Goal: Subscribe to service/newsletter

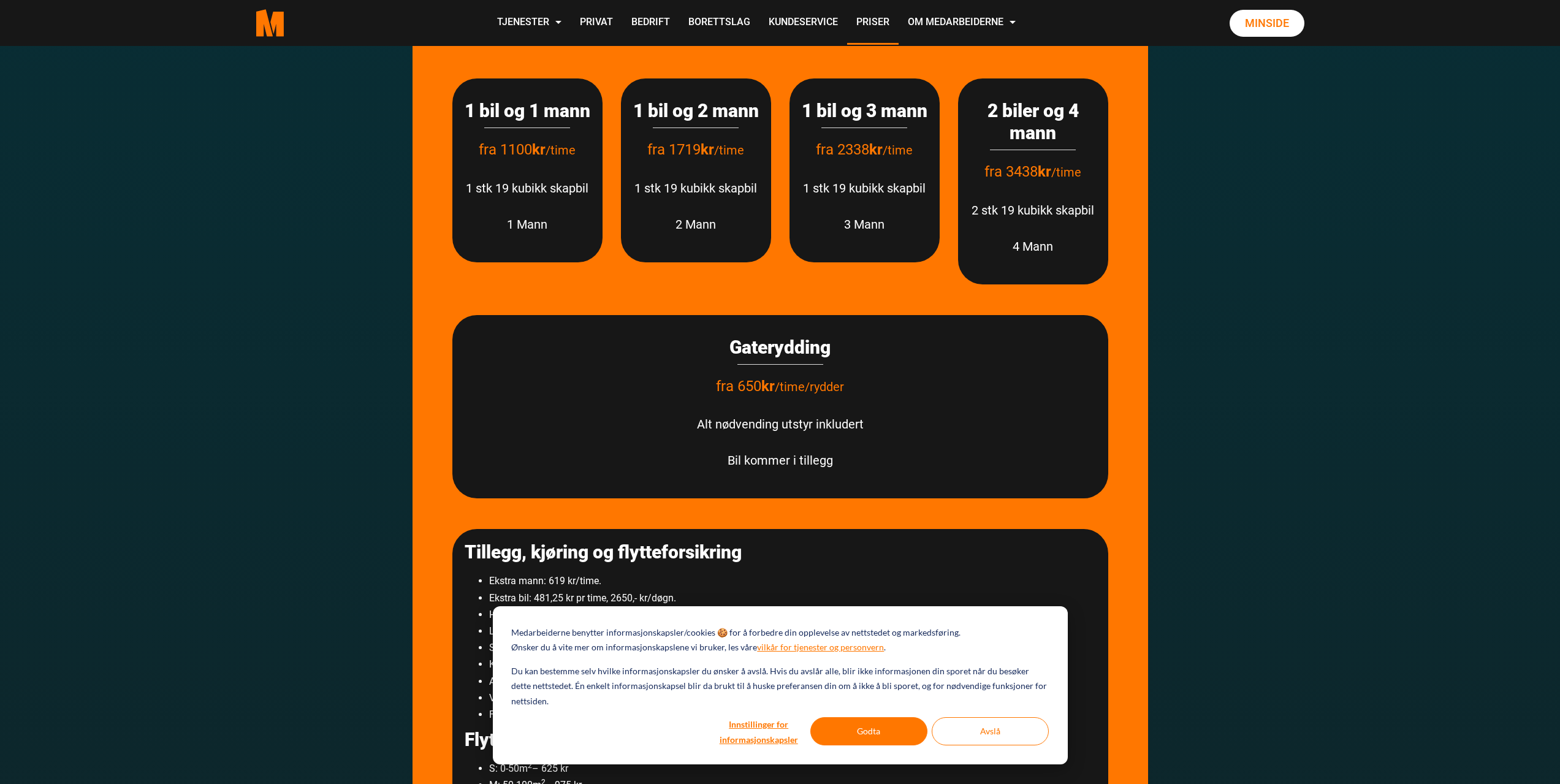
scroll to position [1636, 0]
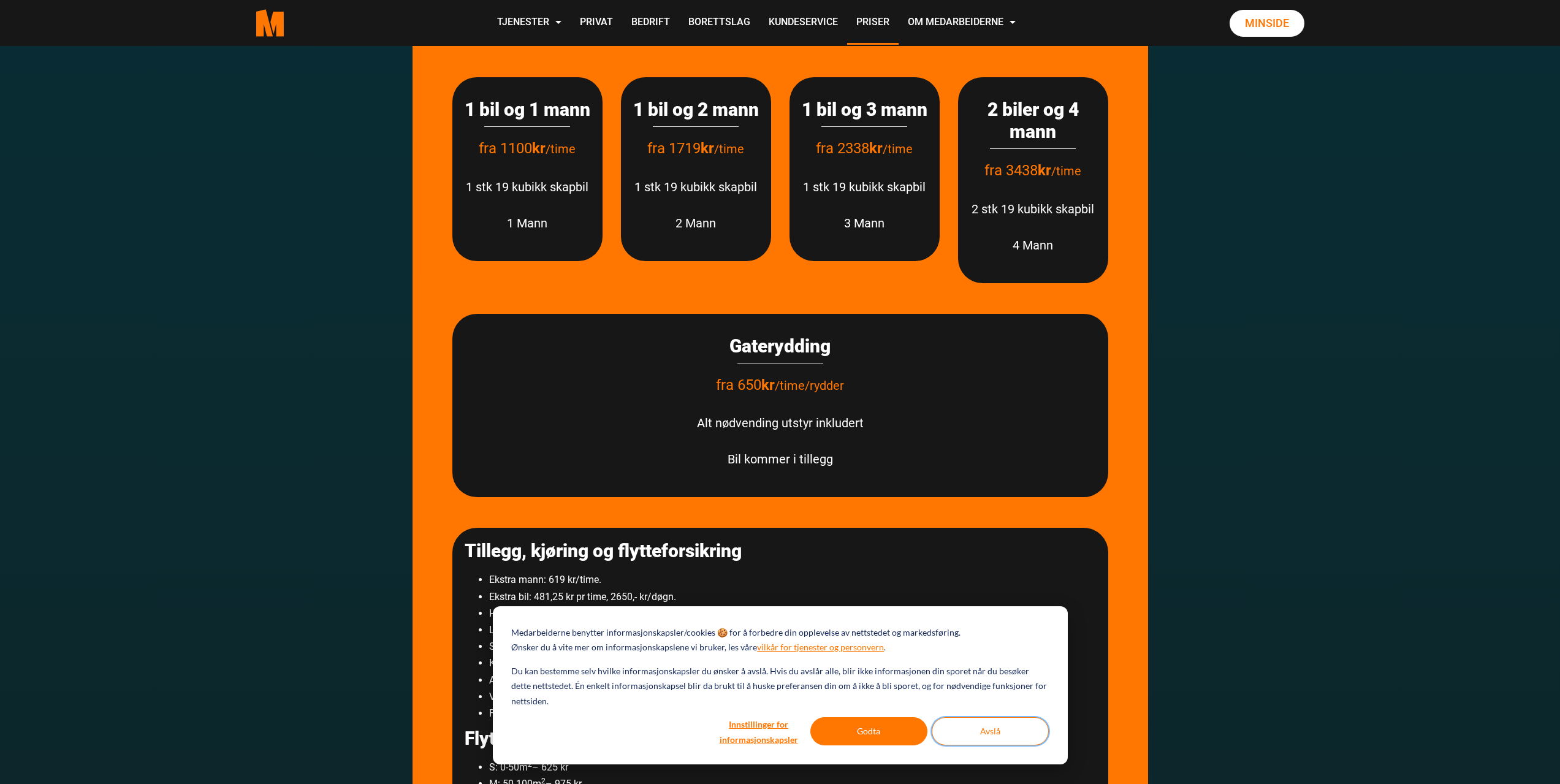
click at [1001, 737] on button "Avslå" at bounding box center [990, 731] width 117 height 28
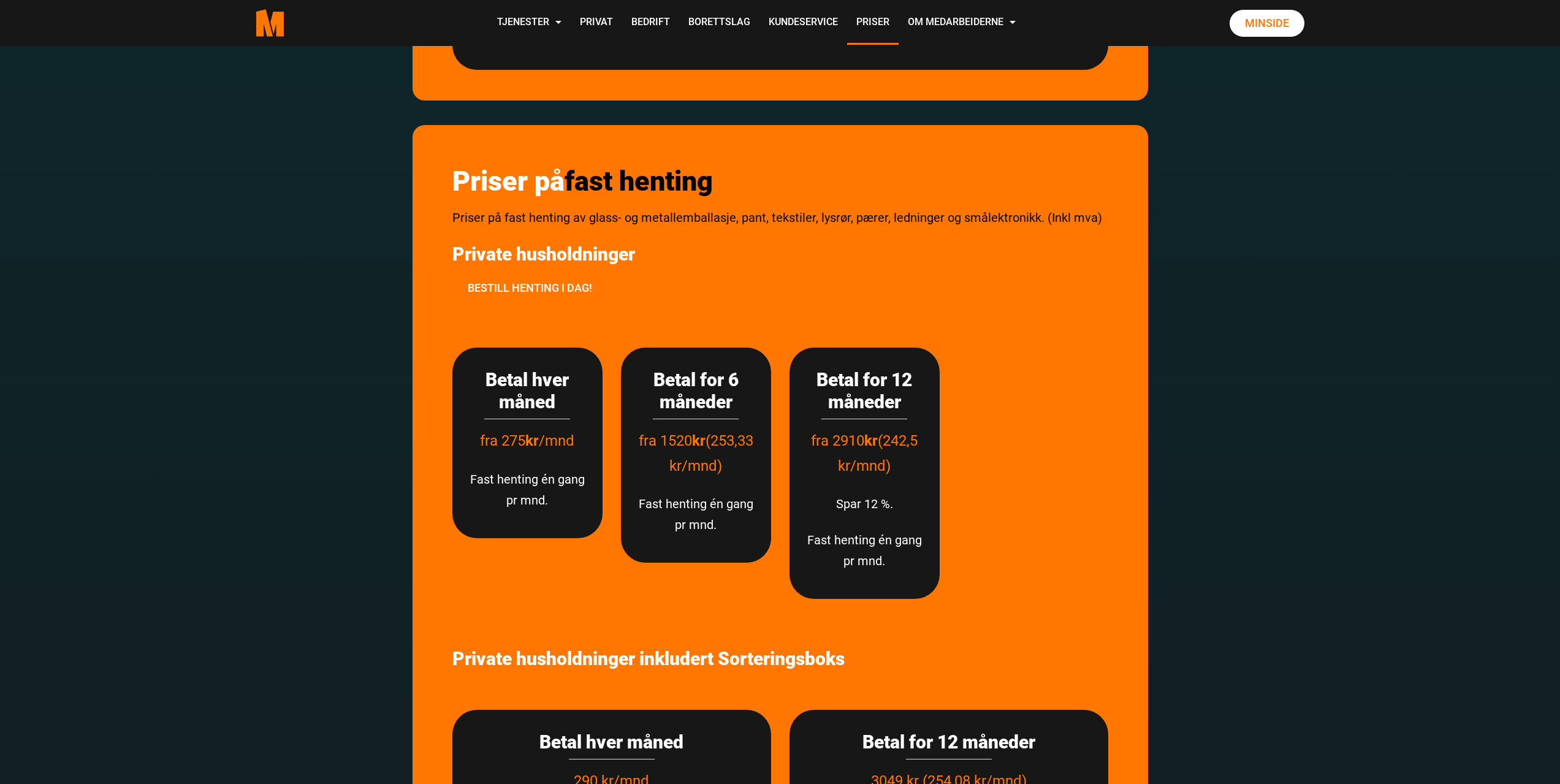
scroll to position [2574, 0]
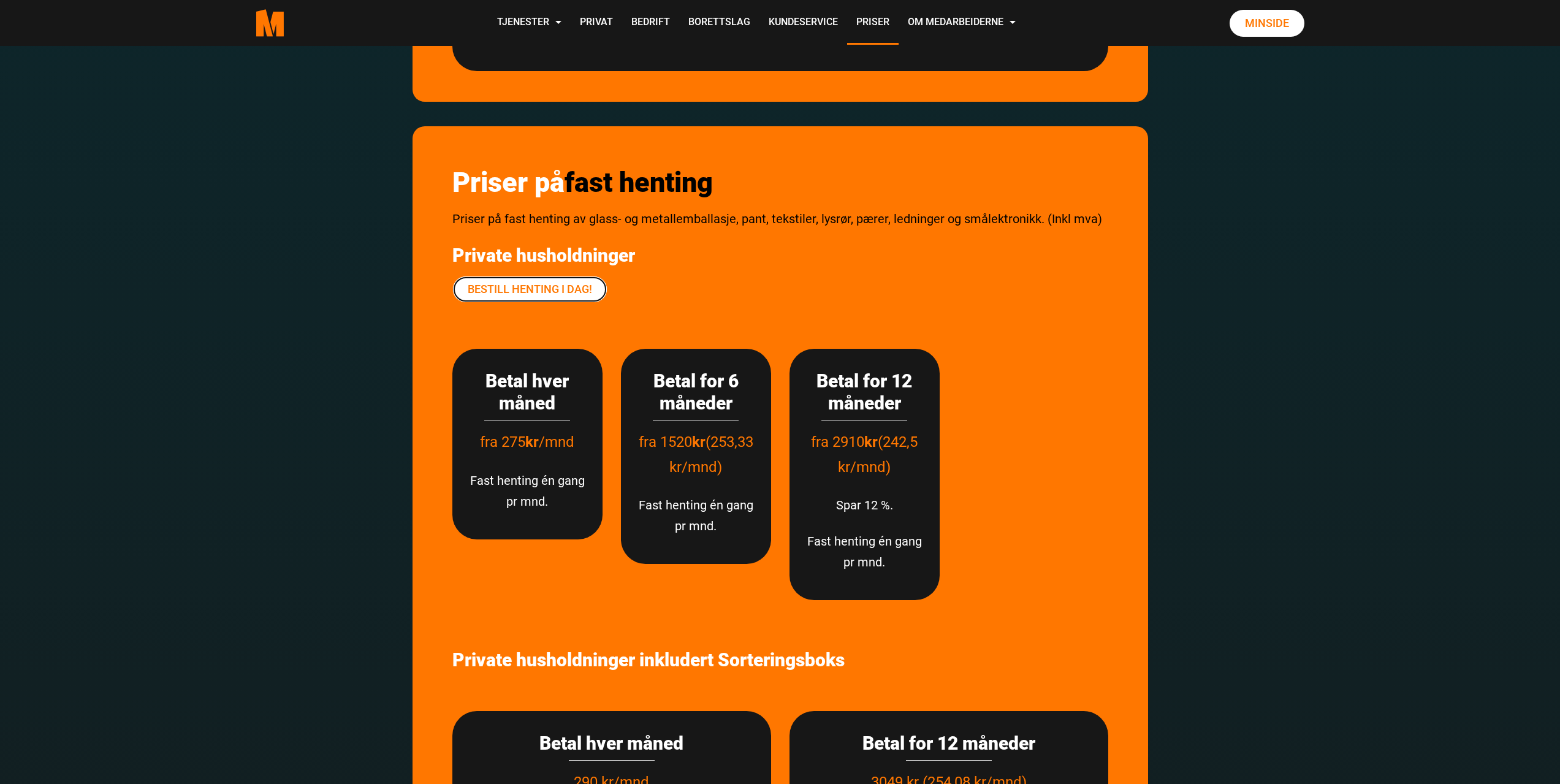
click at [557, 284] on link "Bestill henting i dag!" at bounding box center [530, 289] width 155 height 27
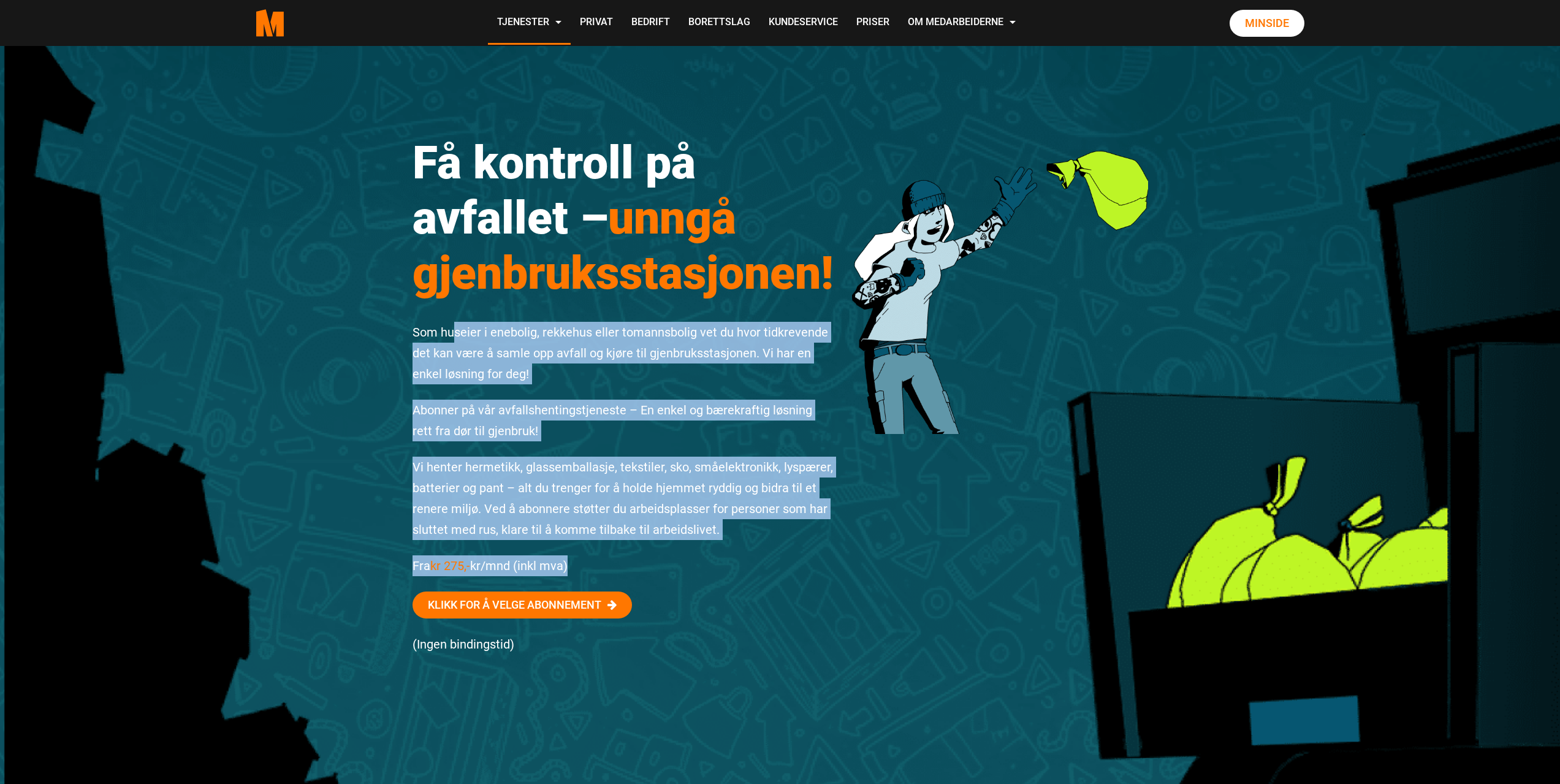
drag, startPoint x: 453, startPoint y: 333, endPoint x: 635, endPoint y: 573, distance: 301.2
click at [635, 573] on div "Få kontroll på avfallet – unngå gjenbruksstasjonen! Som huseier i enebolig, rek…" at bounding box center [624, 407] width 440 height 599
click at [594, 593] on link "Klikk for å velge abonnement" at bounding box center [522, 605] width 219 height 27
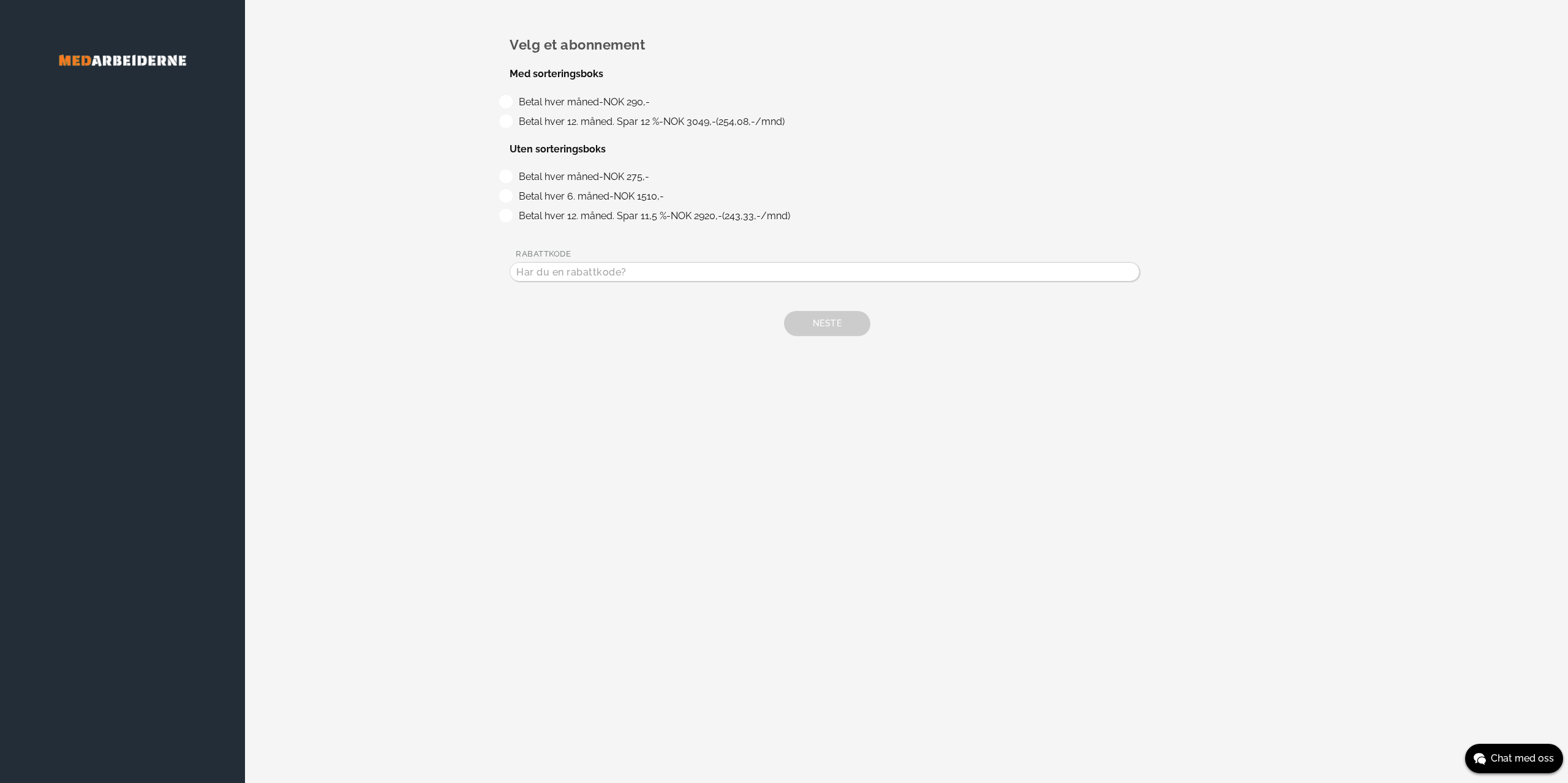
click at [515, 174] on label "Betal hver måned - NOK 275,-" at bounding box center [582, 176] width 135 height 12
click at [515, 174] on input "Betal hver måned - NOK 275,-" at bounding box center [518, 174] width 8 height 8
radio input "true"
click at [515, 200] on label "Betal hver 6. måned - NOK 1510,-" at bounding box center [589, 196] width 149 height 12
click at [515, 197] on input "Betal hver 6. måned - NOK 1510,-" at bounding box center [518, 193] width 8 height 8
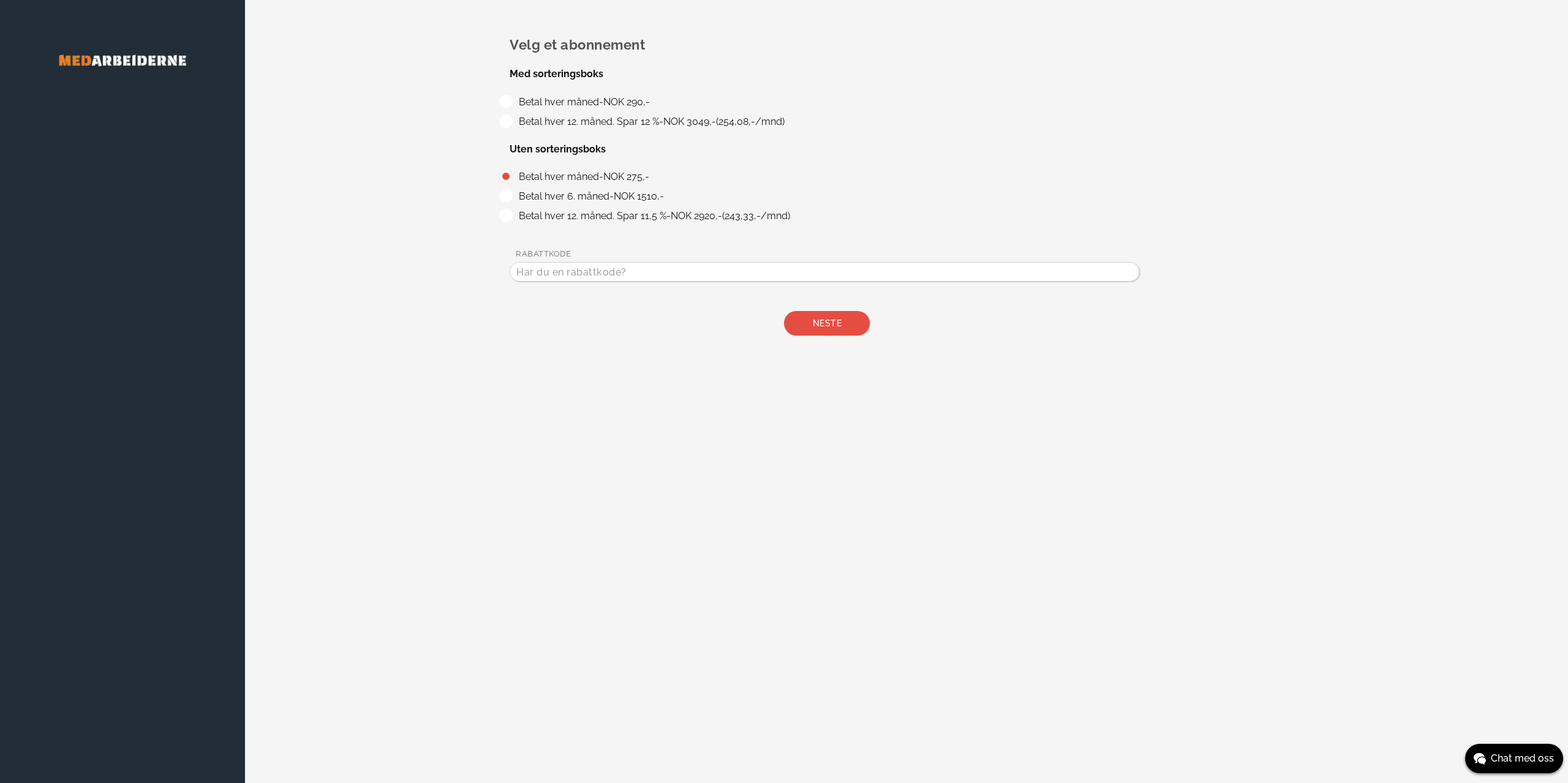
radio input "true"
click at [515, 217] on label "Betal hver 12. måned. Spar 11,5 % - NOK 2920,-(243,33,-/mnd)" at bounding box center [652, 216] width 276 height 12
click at [515, 217] on input "Betal hver 12. måned. Spar 11,5 % - NOK 2920,-(243,33,-/mnd)" at bounding box center [518, 212] width 8 height 8
radio input "true"
